Goal: Find specific page/section: Find specific page/section

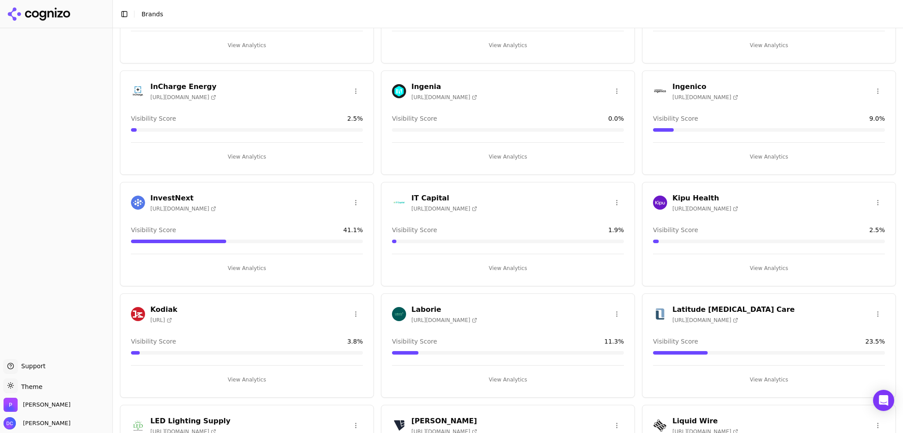
scroll to position [1249, 0]
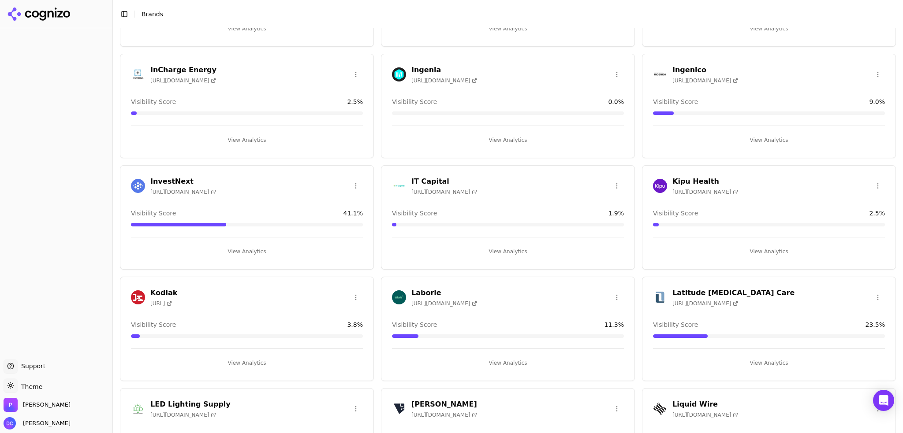
click at [426, 177] on h3 "IT Capital" at bounding box center [444, 181] width 66 height 11
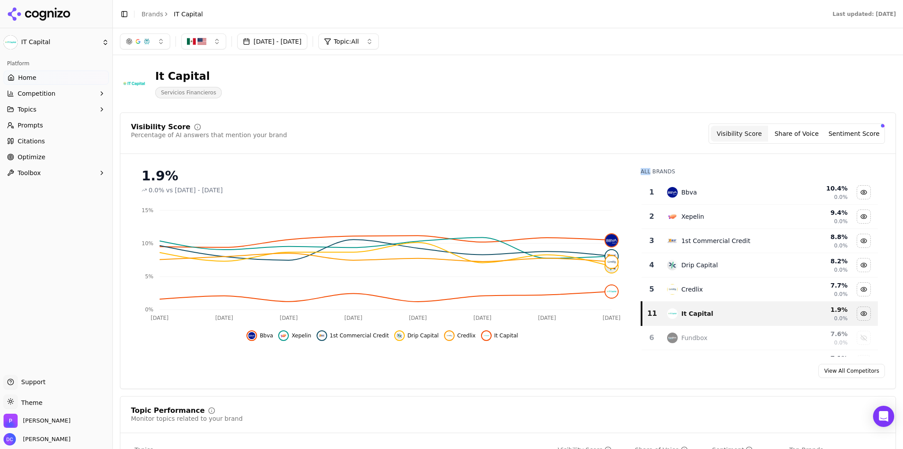
drag, startPoint x: 645, startPoint y: 171, endPoint x: 634, endPoint y: 171, distance: 11.0
click at [634, 171] on div "All Brands 1 Bbva 10.4 % 0.0% 2 Xepelin 9.4 % 0.0% 3 1st Commercial Credit 8.8 …" at bounding box center [759, 259] width 251 height 196
click at [645, 169] on div "All Brands" at bounding box center [759, 171] width 237 height 7
drag, startPoint x: 675, startPoint y: 170, endPoint x: 633, endPoint y: 172, distance: 41.5
click at [634, 172] on div "All Brands 1 Bbva 10.4 % 0.0% 2 Xepelin 9.4 % 0.0% 3 1st Commercial Credit 8.8 …" at bounding box center [759, 259] width 251 height 196
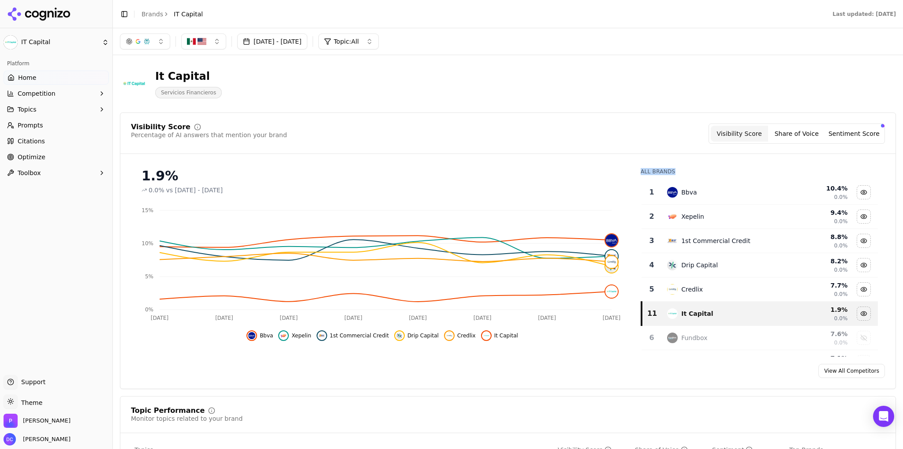
click at [645, 172] on div "All Brands" at bounding box center [759, 171] width 237 height 7
click at [670, 171] on div "All Brands" at bounding box center [759, 171] width 237 height 7
drag, startPoint x: 691, startPoint y: 171, endPoint x: 649, endPoint y: 173, distance: 42.4
click at [649, 173] on div "All Brands" at bounding box center [759, 171] width 237 height 7
click at [651, 171] on div "All Brands" at bounding box center [759, 171] width 237 height 7
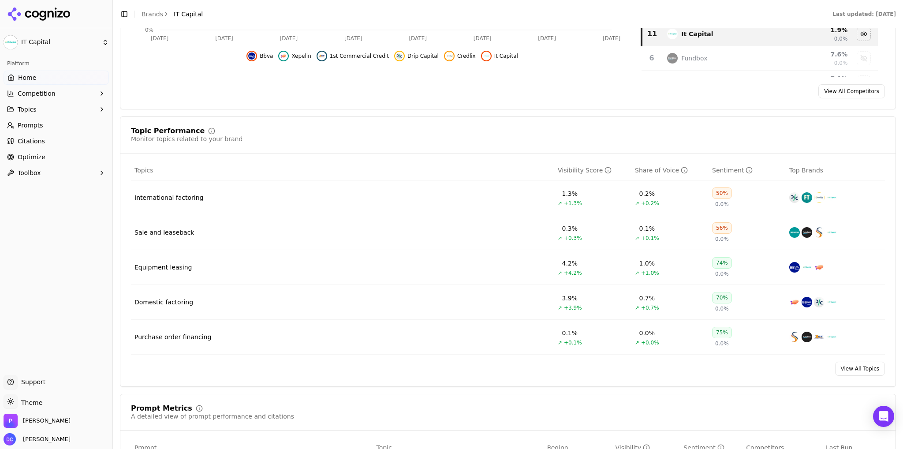
scroll to position [294, 0]
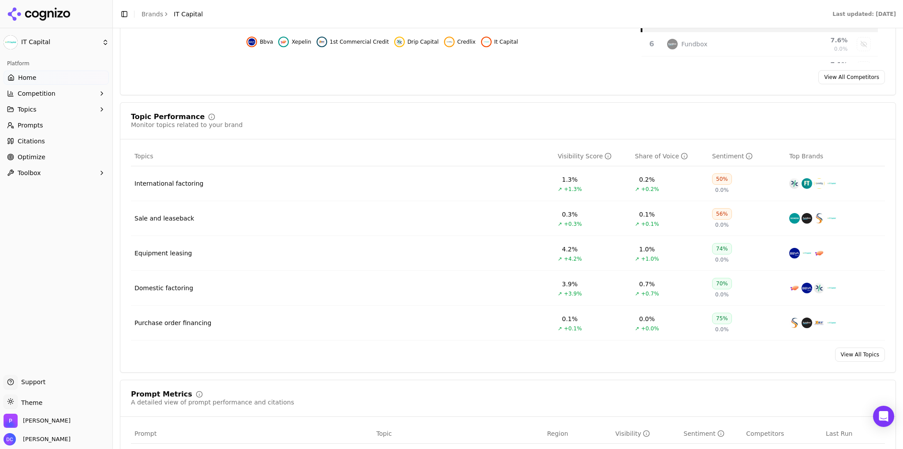
drag, startPoint x: 180, startPoint y: 183, endPoint x: 259, endPoint y: 198, distance: 80.3
click at [180, 183] on div "International factoring" at bounding box center [168, 183] width 69 height 9
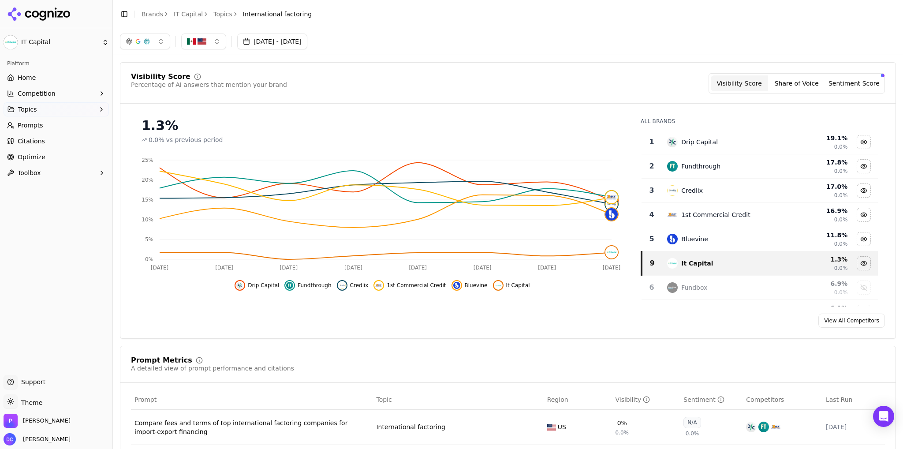
click at [219, 14] on link "Topics" at bounding box center [222, 14] width 19 height 9
